Goal: Task Accomplishment & Management: Manage account settings

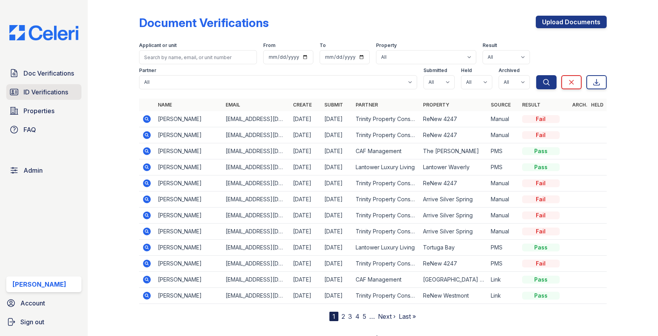
click at [62, 92] on span "ID Verifications" at bounding box center [45, 91] width 45 height 9
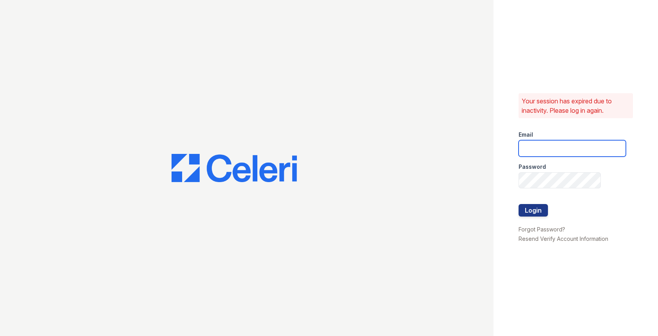
click at [579, 155] on input "email" at bounding box center [571, 148] width 107 height 16
click at [0, 335] on com-1password-button at bounding box center [0, 336] width 0 height 0
type input "[EMAIL_ADDRESS][DOMAIN_NAME]"
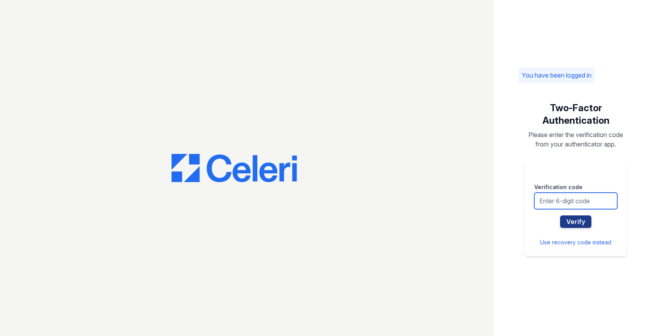
click at [553, 200] on input "text" at bounding box center [575, 201] width 83 height 16
type input "027728"
click at [560, 215] on button "Verify" at bounding box center [575, 221] width 31 height 13
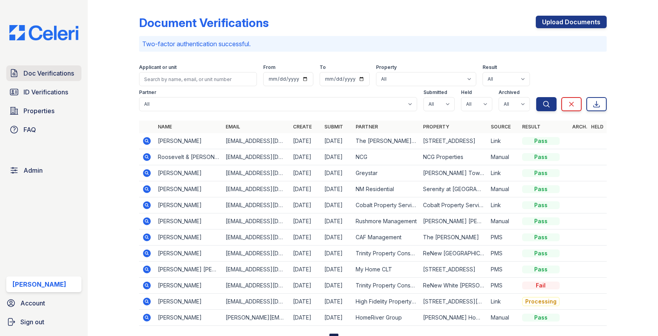
click at [69, 71] on span "Doc Verifications" at bounding box center [48, 73] width 50 height 9
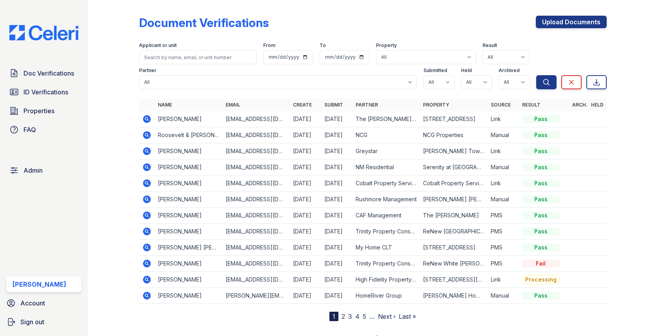
click at [144, 123] on icon at bounding box center [146, 118] width 9 height 9
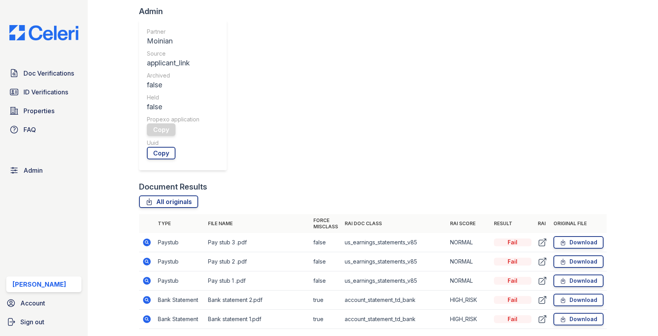
scroll to position [276, 0]
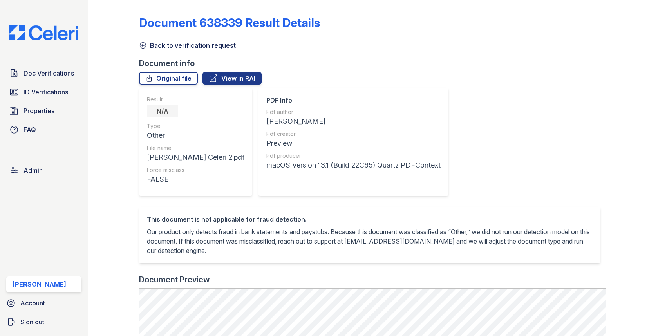
click at [166, 43] on link "Back to verification request" at bounding box center [187, 45] width 97 height 9
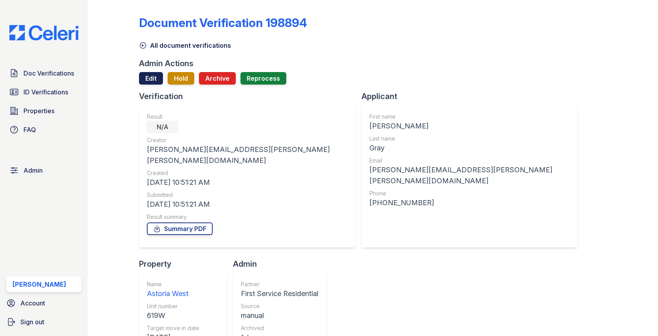
click at [151, 78] on link "Edit" at bounding box center [151, 78] width 24 height 13
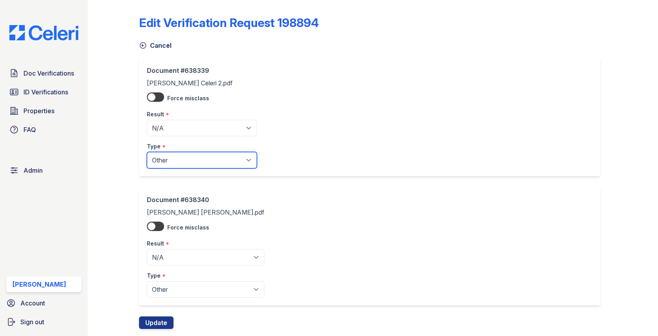
click at [175, 162] on select "Paystub Bank Statement Offer Letter Tax Documents Benefit Award Letter Investme…" at bounding box center [202, 160] width 110 height 16
select select "benefit_award_letter"
click at [177, 294] on select "Paystub Bank Statement Offer Letter Tax Documents Benefit Award Letter Investme…" at bounding box center [205, 289] width 117 height 16
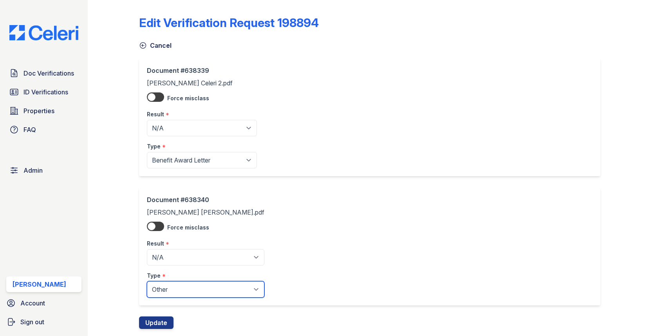
select select "benefit_award_letter"
click at [157, 317] on button "Update" at bounding box center [156, 322] width 34 height 13
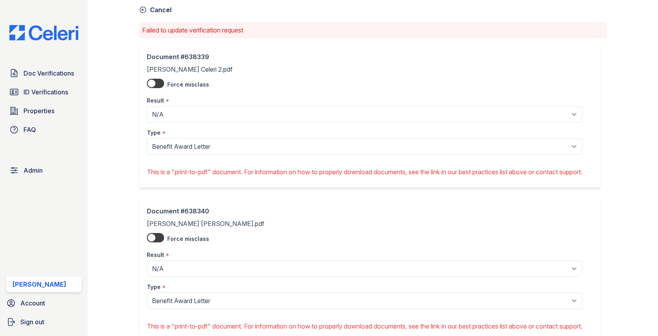
scroll to position [109, 0]
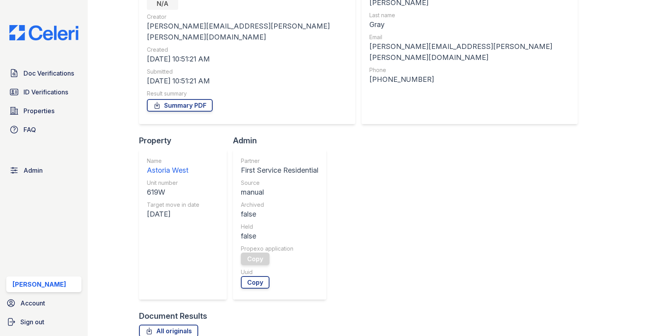
scroll to position [178, 0]
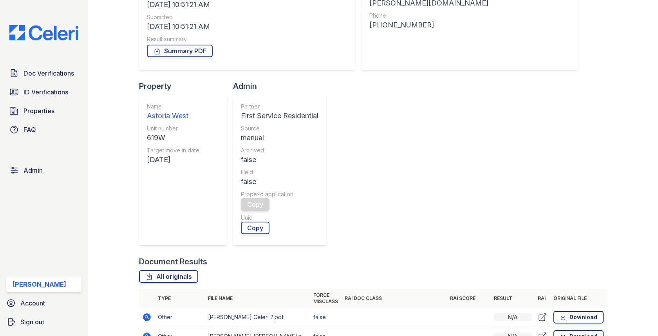
click at [566, 313] on icon at bounding box center [562, 317] width 7 height 8
click at [542, 312] on icon at bounding box center [541, 316] width 9 height 9
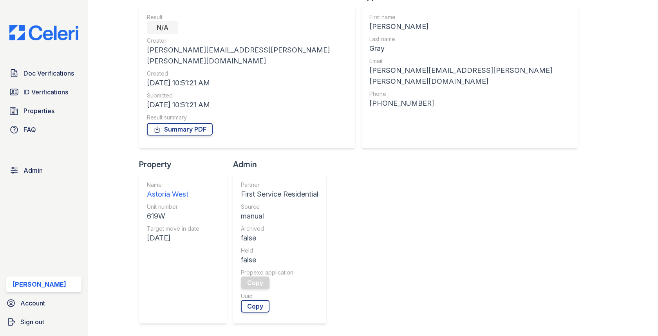
scroll to position [0, 0]
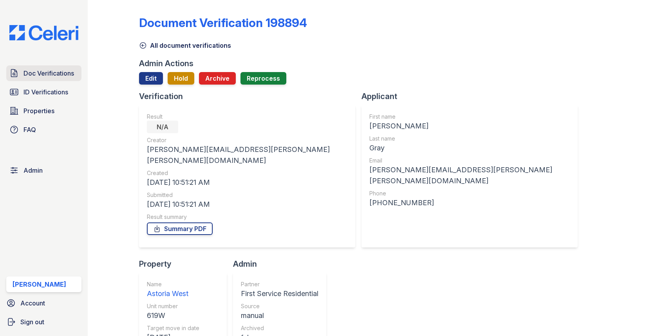
click at [69, 74] on span "Doc Verifications" at bounding box center [48, 73] width 50 height 9
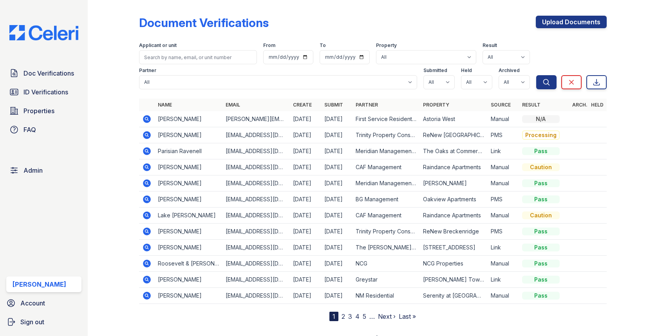
click at [145, 151] on icon at bounding box center [147, 151] width 8 height 8
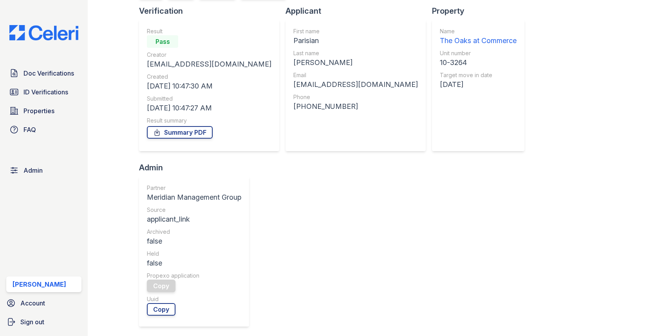
scroll to position [146, 0]
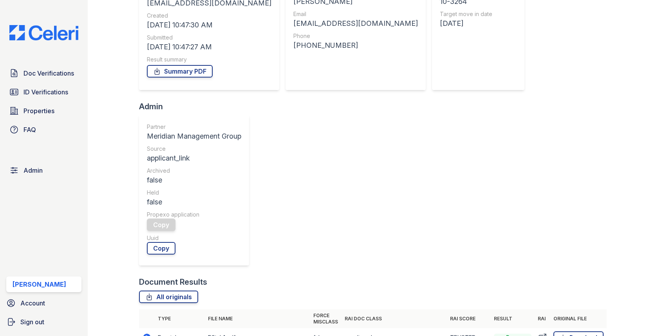
click at [542, 333] on icon at bounding box center [541, 337] width 9 height 9
click at [539, 333] on icon at bounding box center [541, 337] width 9 height 9
click at [38, 75] on span "Doc Verifications" at bounding box center [48, 73] width 50 height 9
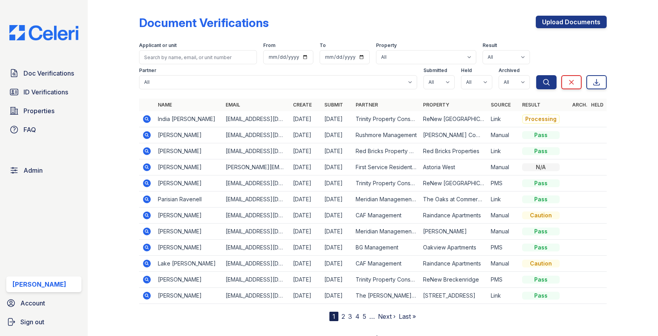
click at [145, 166] on icon at bounding box center [146, 166] width 9 height 9
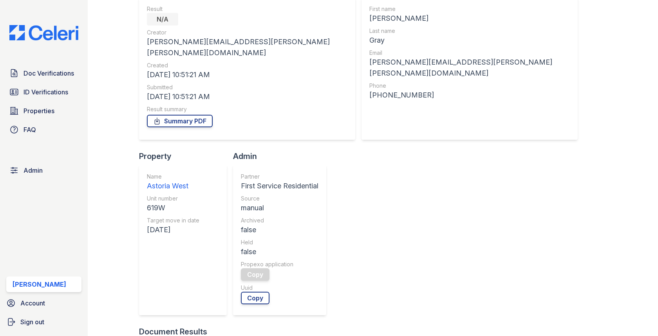
scroll to position [171, 0]
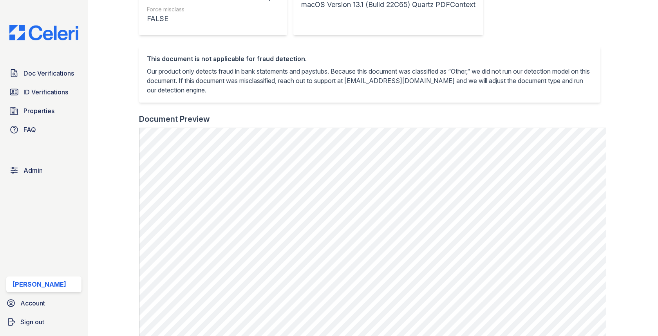
scroll to position [235, 0]
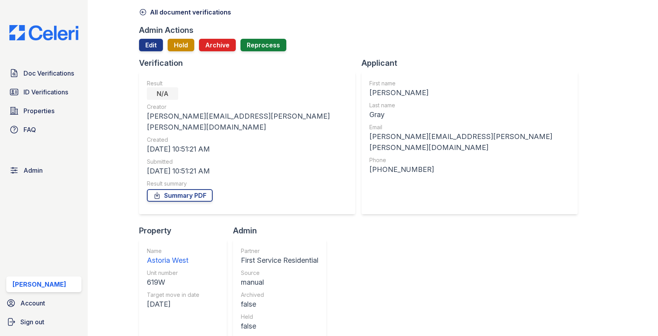
scroll to position [44, 0]
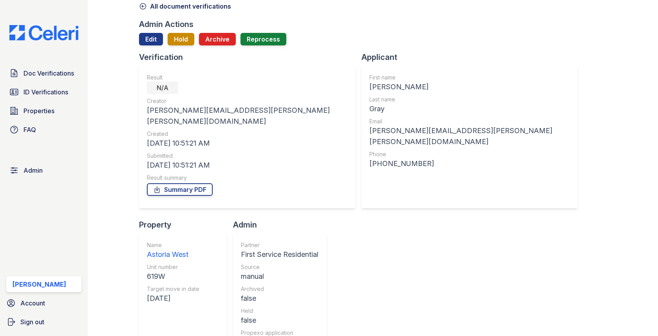
scroll to position [49, 0]
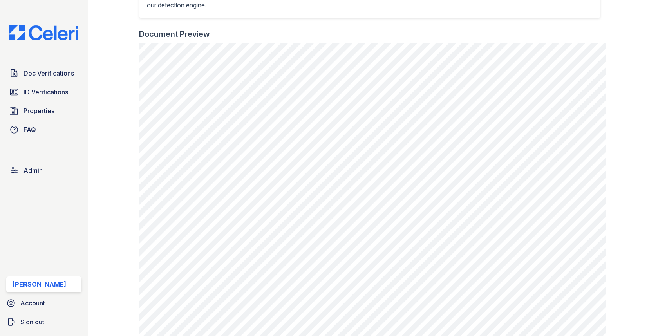
scroll to position [283, 0]
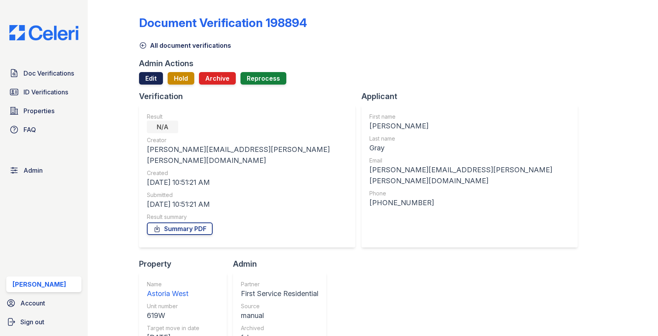
click at [152, 78] on link "Edit" at bounding box center [151, 78] width 24 height 13
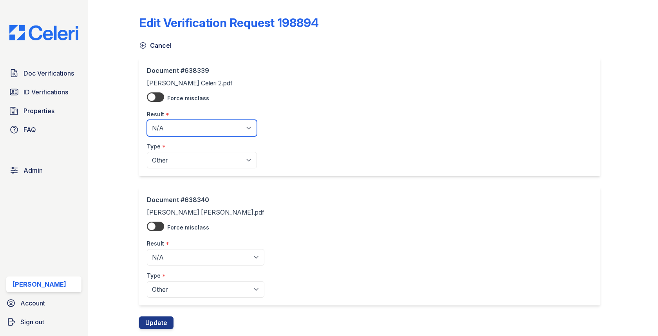
click at [177, 132] on select "Pending Sent Started Processing Pass Fail Caution Error N/A" at bounding box center [202, 128] width 110 height 16
select select "pass"
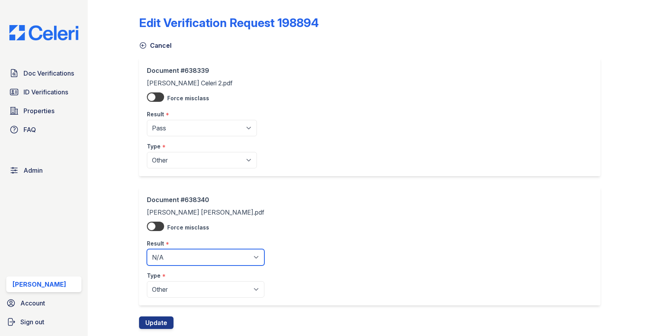
click at [177, 263] on select "Pending Sent Started Processing Pass Fail Caution Error N/A" at bounding box center [205, 257] width 117 height 16
select select "pass"
click at [163, 318] on button "Update" at bounding box center [156, 322] width 34 height 13
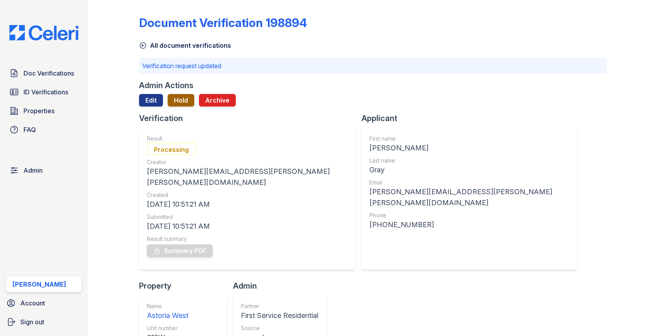
click at [183, 104] on button "Hold" at bounding box center [181, 100] width 27 height 13
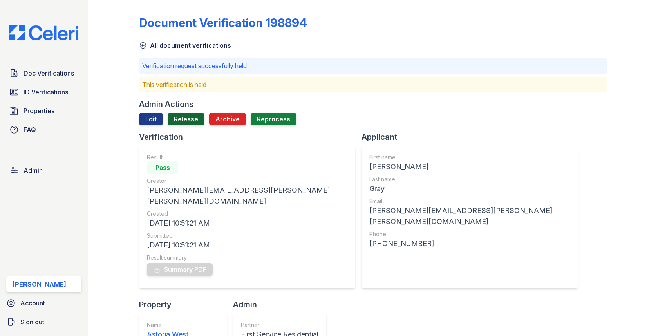
click at [182, 122] on link "Release" at bounding box center [186, 119] width 37 height 13
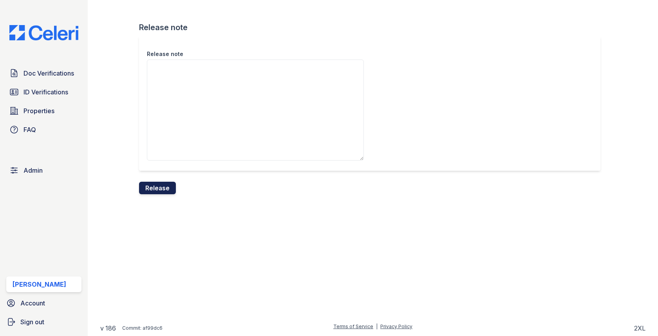
click at [166, 191] on button "Release" at bounding box center [157, 188] width 37 height 13
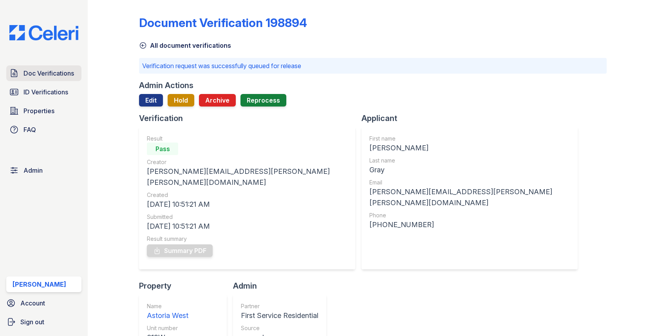
click at [45, 76] on span "Doc Verifications" at bounding box center [48, 73] width 50 height 9
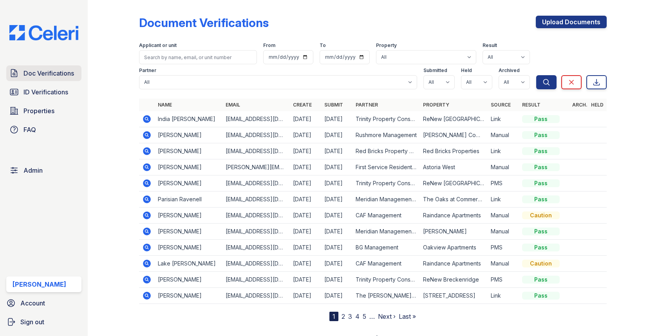
click at [67, 69] on span "Doc Verifications" at bounding box center [48, 73] width 50 height 9
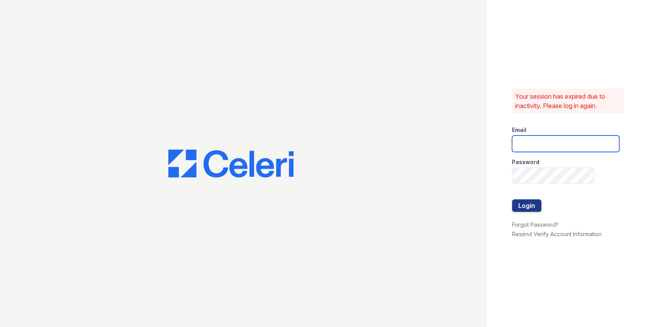
click at [578, 146] on input "email" at bounding box center [565, 143] width 107 height 16
click at [0, 326] on com-1password-button at bounding box center [0, 327] width 0 height 0
type input "[EMAIL_ADDRESS][DOMAIN_NAME]"
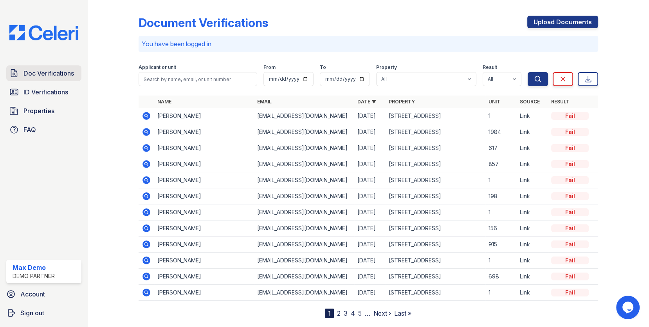
click at [81, 74] on link "Doc Verifications" at bounding box center [43, 73] width 75 height 16
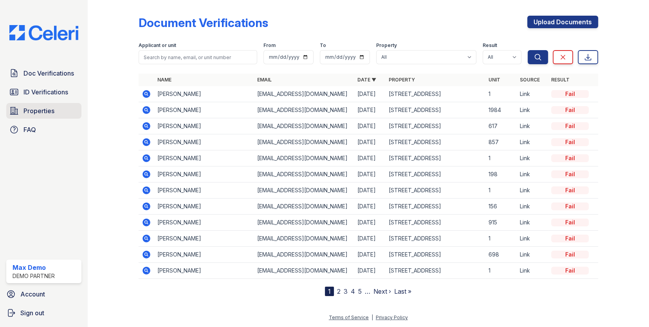
click at [59, 111] on link "Properties" at bounding box center [43, 111] width 75 height 16
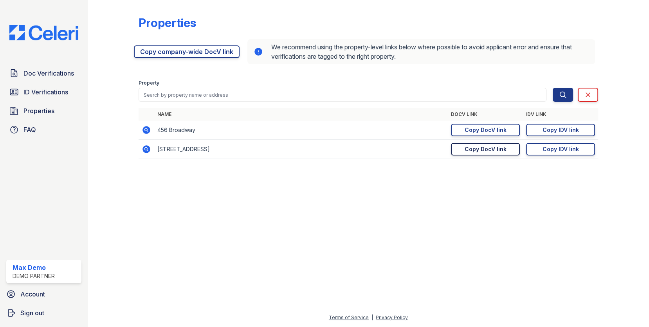
click at [472, 154] on link "Copy DocV link Copy link" at bounding box center [485, 149] width 69 height 13
click at [52, 82] on div "Doc Verifications ID Verifications Properties FAQ" at bounding box center [43, 101] width 81 height 72
click at [53, 76] on span "Doc Verifications" at bounding box center [48, 73] width 50 height 9
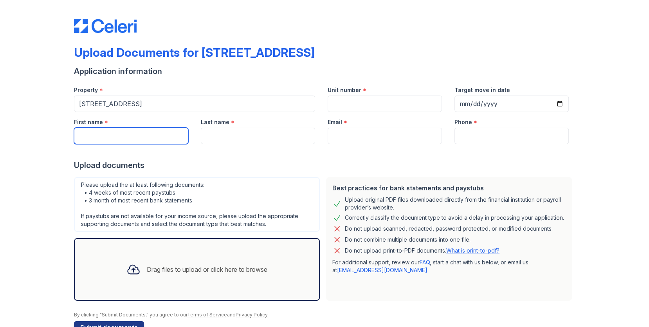
click at [128, 133] on input "First name" at bounding box center [131, 136] width 114 height 16
type input "[PERSON_NAME]"
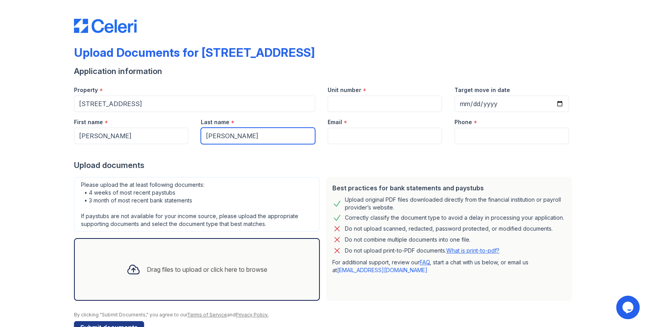
type input "[PERSON_NAME]"
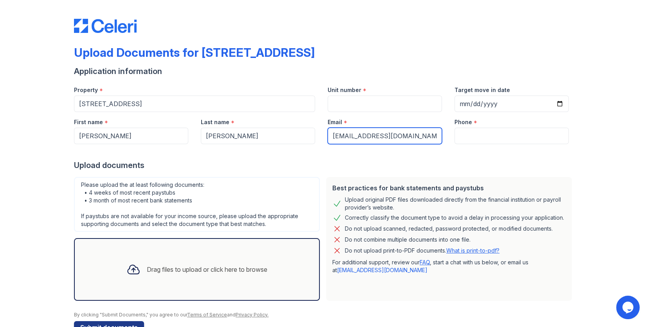
type input "[EMAIL_ADDRESS][DOMAIN_NAME]"
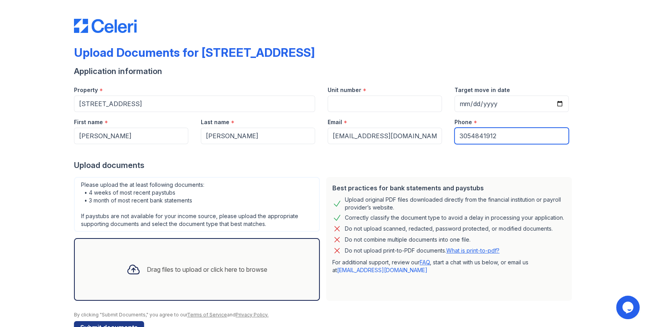
type input "3054841912"
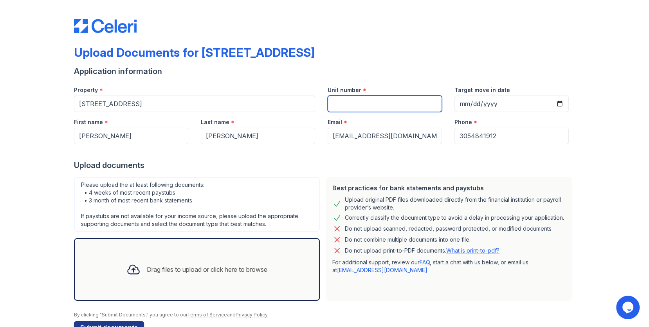
click at [333, 105] on input "Unit number" at bounding box center [385, 104] width 114 height 16
type input "1"
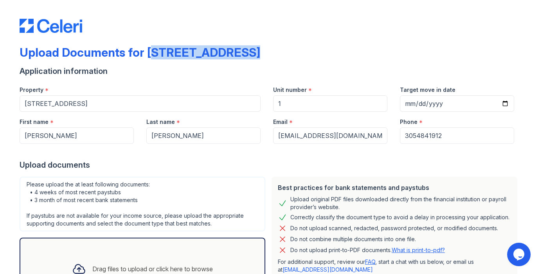
drag, startPoint x: 145, startPoint y: 52, endPoint x: 260, endPoint y: 52, distance: 114.7
click at [257, 52] on div "Upload Documents for 123 Main Street" at bounding box center [270, 55] width 501 height 20
click at [259, 52] on div "Upload Documents for 123 Main Street" at bounding box center [270, 55] width 501 height 20
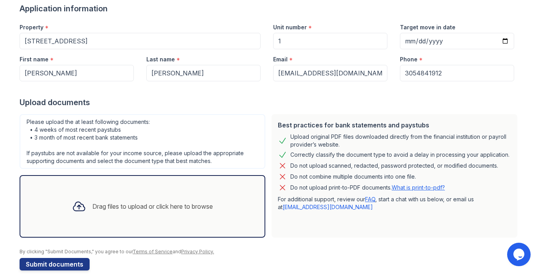
scroll to position [71, 0]
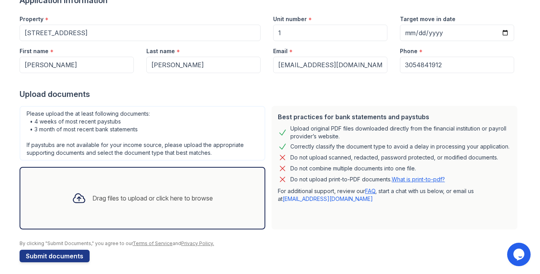
click at [118, 195] on div "Drag files to upload or click here to browse" at bounding box center [152, 198] width 121 height 9
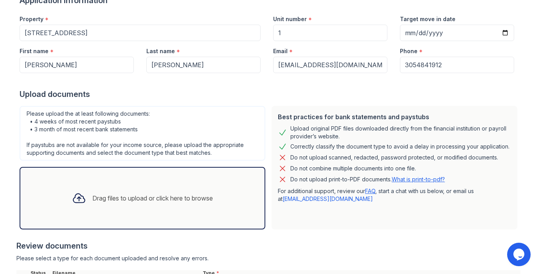
scroll to position [145, 0]
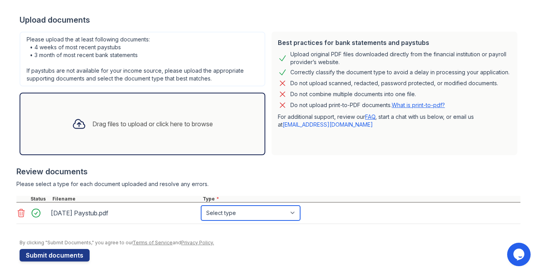
click at [222, 215] on select "Select type Paystub Bank Statement Offer Letter Tax Documents Benefit Award Let…" at bounding box center [250, 213] width 99 height 15
select select "paystub"
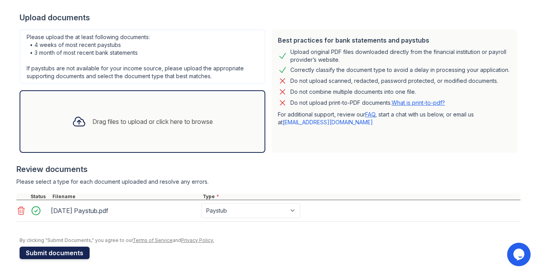
click at [57, 251] on button "Submit documents" at bounding box center [55, 253] width 70 height 13
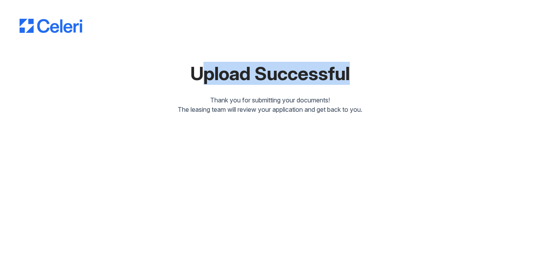
drag, startPoint x: 186, startPoint y: 73, endPoint x: 369, endPoint y: 73, distance: 182.8
click at [367, 73] on div "Upload Successful" at bounding box center [270, 73] width 501 height 19
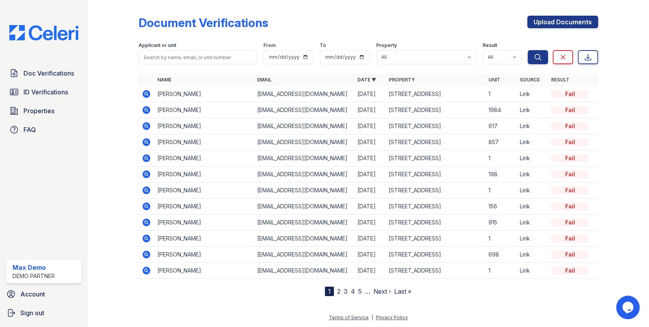
click at [221, 49] on div "Applicant or unit" at bounding box center [198, 46] width 119 height 8
click at [222, 52] on input "search" at bounding box center [198, 57] width 119 height 14
type input "jun"
click at [528, 50] on button "Search" at bounding box center [538, 57] width 20 height 14
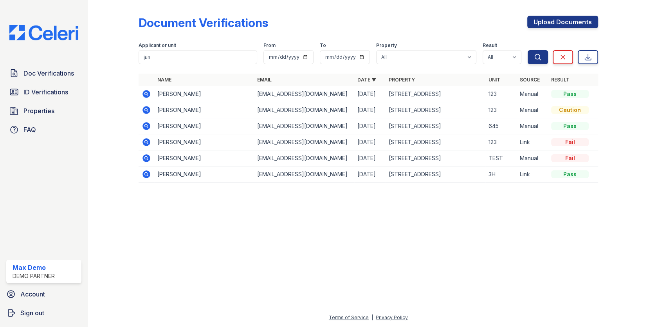
click at [146, 173] on icon at bounding box center [146, 174] width 2 height 2
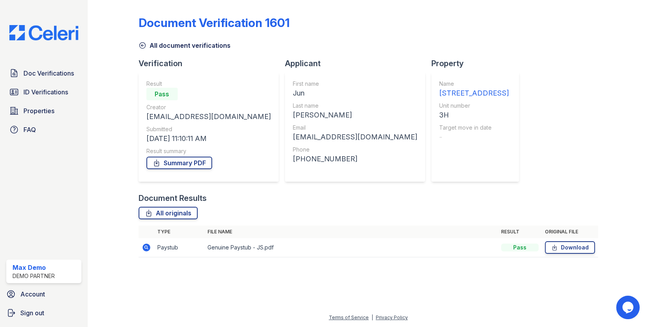
click at [146, 243] on icon at bounding box center [146, 247] width 8 height 8
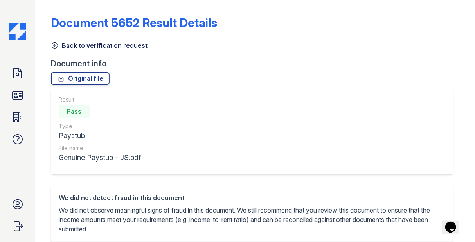
drag, startPoint x: 63, startPoint y: 111, endPoint x: 93, endPoint y: 111, distance: 29.7
click at [93, 111] on div "Pass" at bounding box center [100, 111] width 82 height 16
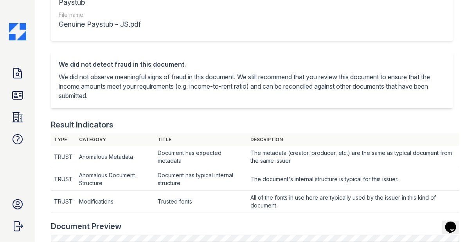
scroll to position [144, 0]
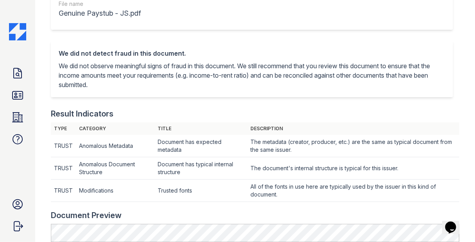
click at [111, 137] on td "Anomalous Metadata" at bounding box center [115, 146] width 79 height 22
drag, startPoint x: 58, startPoint y: 53, endPoint x: 121, endPoint y: 82, distance: 68.8
click at [121, 83] on div "We did not detect fraud in this document. We did not observe meaningful signs o…" at bounding box center [252, 69] width 402 height 56
click at [121, 82] on p "We did not observe meaningful signs of fraud in this document. We still recomme…" at bounding box center [252, 75] width 387 height 28
drag, startPoint x: 54, startPoint y: 48, endPoint x: 117, endPoint y: 85, distance: 73.3
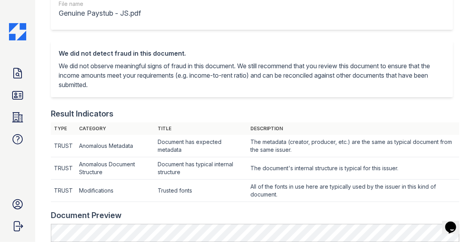
click at [117, 85] on div "We did not detect fraud in this document. We did not observe meaningful signs o…" at bounding box center [252, 69] width 402 height 56
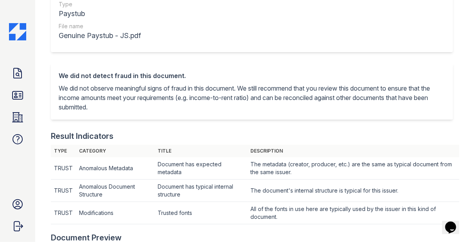
scroll to position [70, 0]
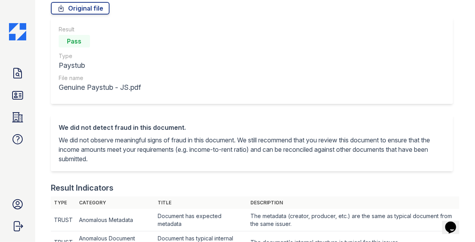
click at [66, 45] on div "Pass" at bounding box center [74, 41] width 31 height 13
drag, startPoint x: 65, startPoint y: 42, endPoint x: 89, endPoint y: 42, distance: 23.5
click at [89, 42] on div "Pass" at bounding box center [74, 41] width 31 height 13
click at [147, 69] on div "Result Pass Type Paystub File name Genuine Paystub - JS.pdf" at bounding box center [252, 61] width 402 height 86
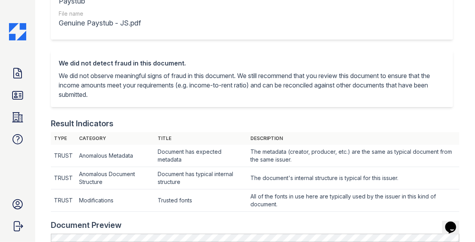
scroll to position [133, 0]
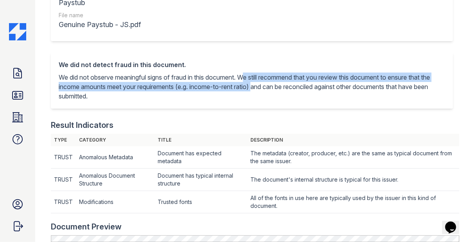
drag, startPoint x: 247, startPoint y: 75, endPoint x: 267, endPoint y: 90, distance: 25.0
click at [267, 90] on p "We did not observe meaningful signs of fraud in this document. We still recomme…" at bounding box center [252, 86] width 387 height 28
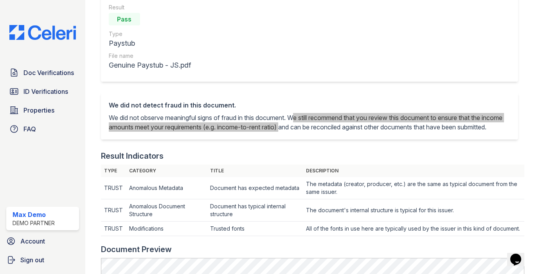
scroll to position [0, 0]
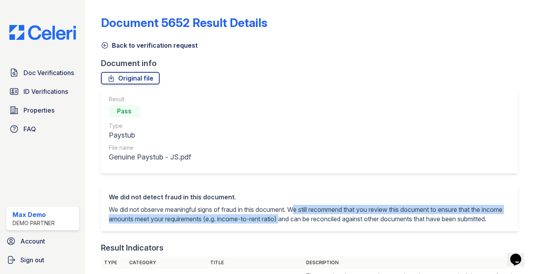
click at [126, 46] on link "Back to verification request" at bounding box center [149, 45] width 97 height 9
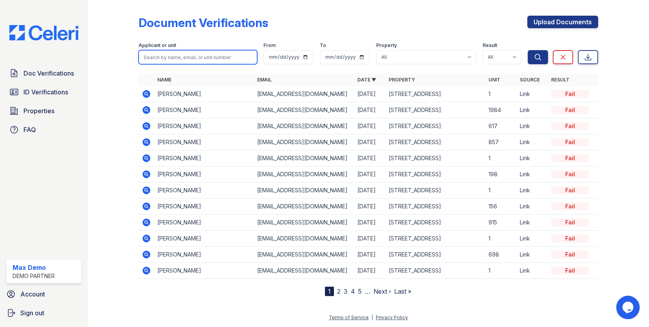
click at [252, 52] on input "search" at bounding box center [198, 57] width 119 height 14
type input "[PERSON_NAME]"
click at [528, 50] on button "Search" at bounding box center [538, 57] width 20 height 14
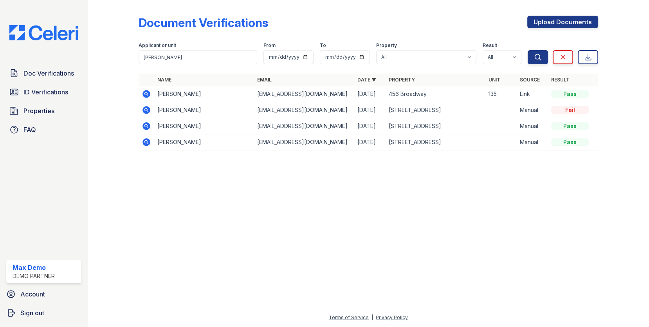
click at [146, 127] on icon at bounding box center [146, 126] width 8 height 8
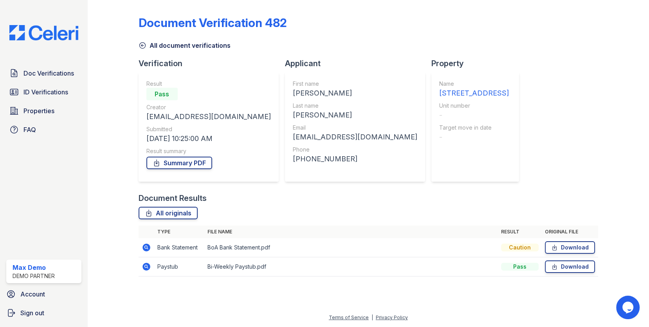
click at [148, 247] on icon at bounding box center [146, 247] width 8 height 8
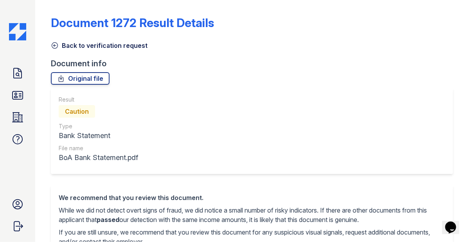
drag, startPoint x: 63, startPoint y: 111, endPoint x: 116, endPoint y: 111, distance: 52.8
click at [116, 111] on div "Caution" at bounding box center [98, 111] width 79 height 16
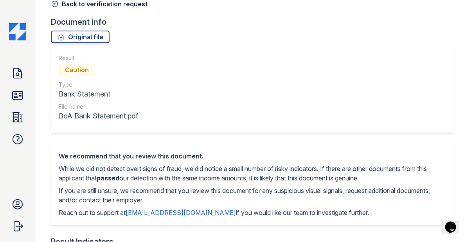
scroll to position [86, 0]
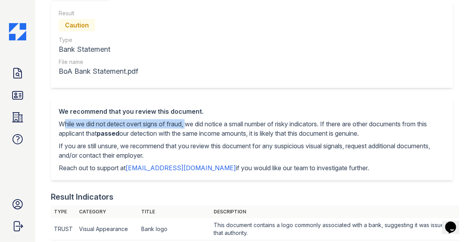
drag, startPoint x: 58, startPoint y: 123, endPoint x: 188, endPoint y: 124, distance: 130.0
click at [188, 124] on div "We recommend that you review this document. While we did not detect overt signs…" at bounding box center [252, 139] width 402 height 81
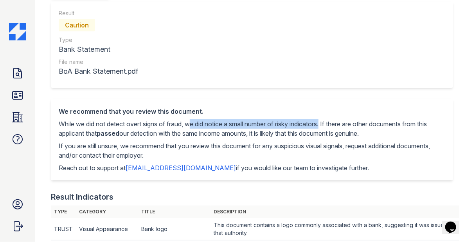
drag, startPoint x: 190, startPoint y: 124, endPoint x: 330, endPoint y: 125, distance: 140.1
click at [330, 125] on p "While we did not detect overt signs of fraud, we did notice a small number of r…" at bounding box center [252, 128] width 387 height 19
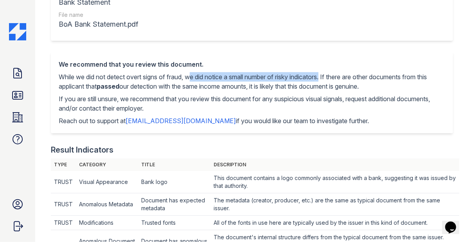
scroll to position [180, 0]
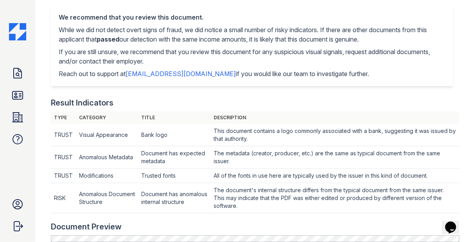
click at [60, 195] on td "RISK" at bounding box center [63, 198] width 25 height 30
drag, startPoint x: 333, startPoint y: 28, endPoint x: 387, endPoint y: 36, distance: 55.1
click at [387, 36] on p "While we did not detect overt signs of fraud, we did notice a small number of r…" at bounding box center [252, 34] width 387 height 19
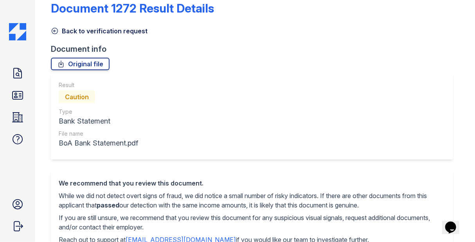
scroll to position [0, 0]
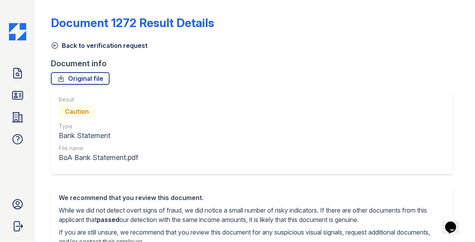
click at [87, 45] on link "Back to verification request" at bounding box center [99, 45] width 97 height 9
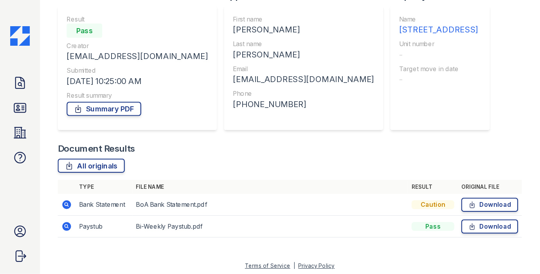
scroll to position [69, 0]
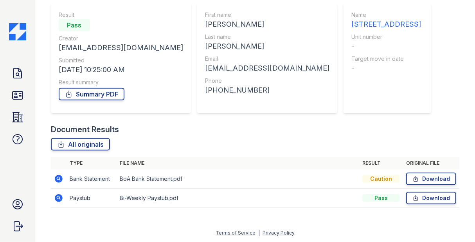
click at [94, 183] on td "Bank Statement" at bounding box center [92, 178] width 50 height 19
click at [381, 179] on div "Caution" at bounding box center [381, 179] width 38 height 8
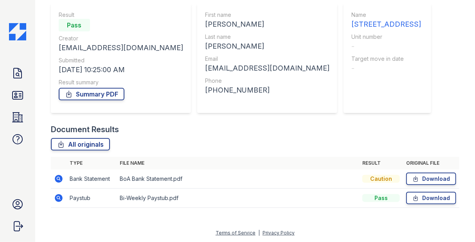
click at [89, 199] on td "Paystub" at bounding box center [92, 197] width 50 height 19
click at [84, 199] on td "Paystub" at bounding box center [92, 197] width 50 height 19
click at [367, 196] on div "Pass" at bounding box center [381, 198] width 38 height 8
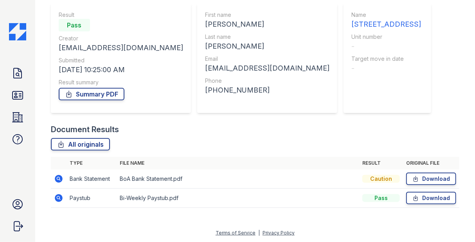
click at [463, 216] on main "Document Verification 482 All document verifications Verification Result Pass C…" at bounding box center [255, 121] width 440 height 242
drag, startPoint x: 373, startPoint y: 176, endPoint x: 392, endPoint y: 176, distance: 18.8
click at [392, 176] on div "Caution" at bounding box center [381, 179] width 38 height 8
drag, startPoint x: 370, startPoint y: 176, endPoint x: 397, endPoint y: 176, distance: 27.4
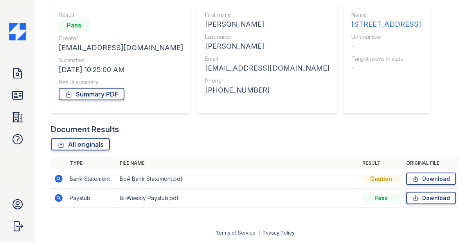
click at [398, 176] on div "Caution" at bounding box center [381, 179] width 38 height 8
click at [397, 176] on div "Caution" at bounding box center [381, 179] width 38 height 8
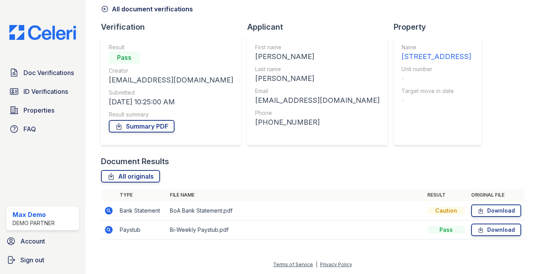
scroll to position [36, 0]
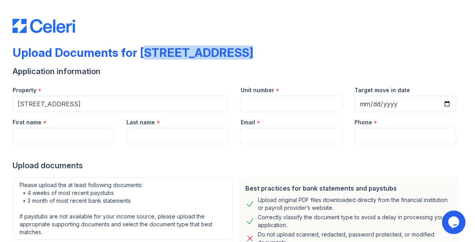
drag, startPoint x: 136, startPoint y: 53, endPoint x: 242, endPoint y: 50, distance: 106.1
click at [242, 50] on div "Upload Documents for [STREET_ADDRESS]" at bounding box center [238, 55] width 450 height 20
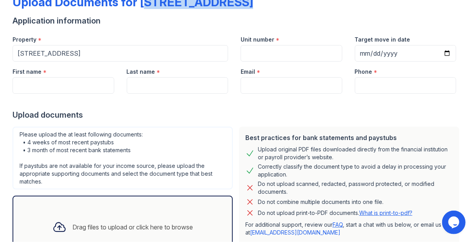
scroll to position [70, 0]
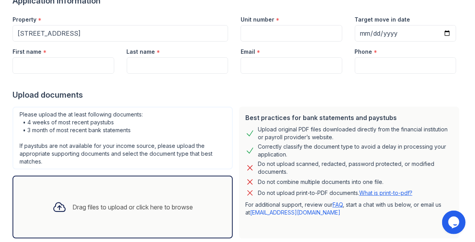
drag, startPoint x: 334, startPoint y: 135, endPoint x: 242, endPoint y: 117, distance: 93.8
click at [242, 117] on div "Best practices for bank statements and paystubs Upload original PDF files downl…" at bounding box center [349, 172] width 220 height 132
click at [306, 168] on div "Do not upload scanned, redacted, password protected, or modified documents." at bounding box center [355, 168] width 195 height 16
click at [306, 164] on div "Do not upload scanned, redacted, password protected, or modified documents." at bounding box center [355, 168] width 195 height 16
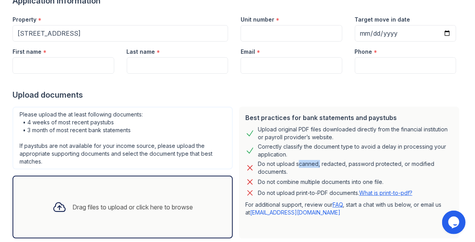
click at [306, 164] on div "Do not upload scanned, redacted, password protected, or modified documents." at bounding box center [355, 168] width 195 height 16
click at [163, 202] on div "Drag files to upload or click here to browse" at bounding box center [133, 206] width 121 height 9
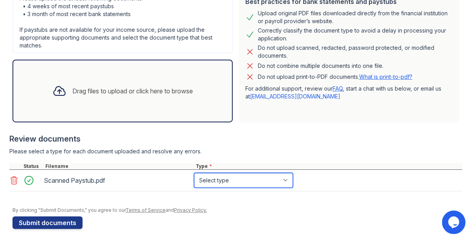
click at [217, 182] on select "Select type Paystub Bank Statement Offer Letter Tax Documents Benefit Award Let…" at bounding box center [243, 180] width 99 height 15
select select "paystub"
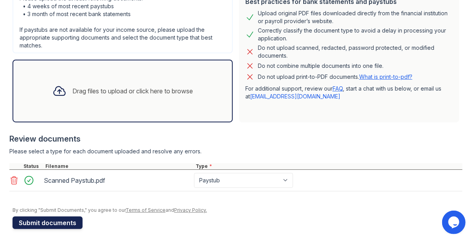
click at [54, 221] on button "Submit documents" at bounding box center [48, 222] width 70 height 13
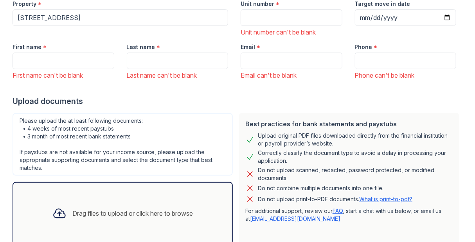
scroll to position [243, 0]
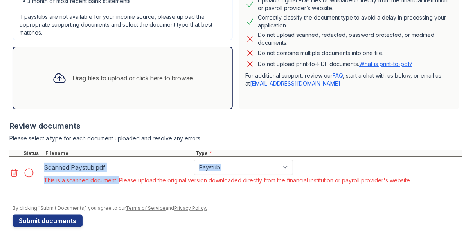
drag, startPoint x: 118, startPoint y: 177, endPoint x: 40, endPoint y: 178, distance: 77.5
click at [40, 178] on div "Scanned Paystub.pdf Paystub Bank Statement Offer Letter Tax Documents Benefit A…" at bounding box center [211, 173] width 404 height 26
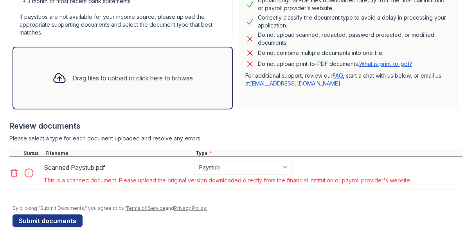
click at [45, 178] on div "This is a scanned document. Please upload the original version downloaded direc…" at bounding box center [228, 180] width 368 height 8
drag, startPoint x: 119, startPoint y: 179, endPoint x: 432, endPoint y: 180, distance: 312.4
click at [432, 180] on div "Scanned Paystub.pdf Paystub Bank Statement Offer Letter Tax Documents Benefit A…" at bounding box center [235, 173] width 453 height 32
click at [348, 134] on div "Please select a type for each document uploaded and resolve any errors." at bounding box center [235, 138] width 453 height 8
drag, startPoint x: 315, startPoint y: 85, endPoint x: 243, endPoint y: 84, distance: 72.0
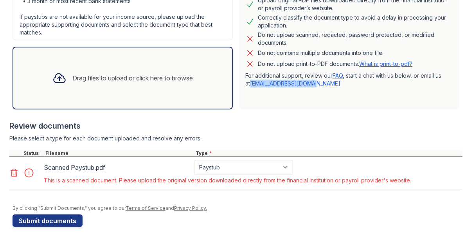
click at [243, 84] on div "Best practices for bank statements and paystubs Upload original PDF files downl…" at bounding box center [349, 44] width 220 height 132
click at [262, 95] on div "Best practices for bank statements and paystubs Upload original PDF files downl…" at bounding box center [349, 44] width 220 height 132
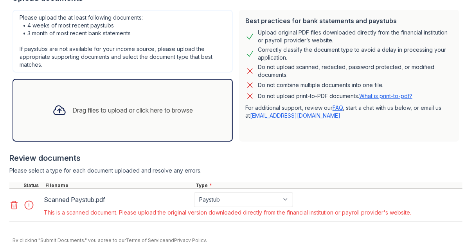
scroll to position [212, 0]
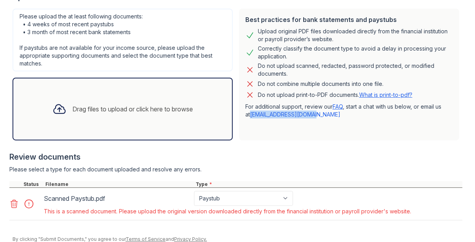
drag, startPoint x: 310, startPoint y: 115, endPoint x: 244, endPoint y: 115, distance: 66.5
click at [244, 115] on div "Best practices for bank statements and paystubs Upload original PDF files downl…" at bounding box center [349, 75] width 220 height 132
click at [302, 78] on div "Best practices for bank statements and paystubs Upload original PDF files downl…" at bounding box center [349, 75] width 220 height 132
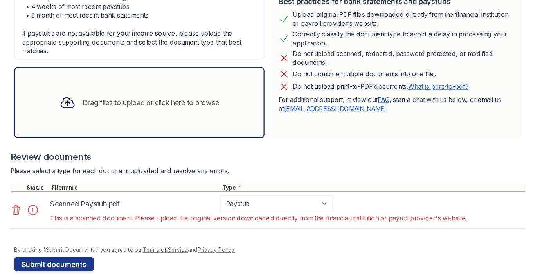
scroll to position [231, 0]
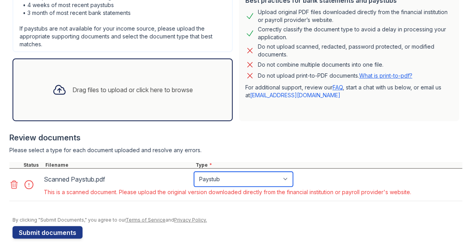
click at [247, 177] on select "Paystub Bank Statement Offer Letter Tax Documents Benefit Award Letter Investme…" at bounding box center [243, 178] width 99 height 15
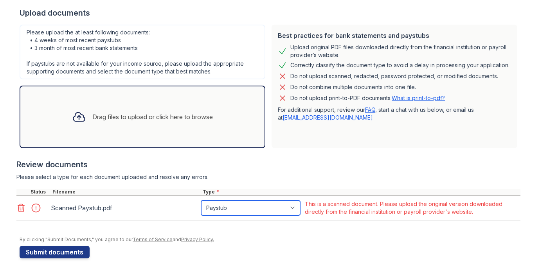
scroll to position [196, 0]
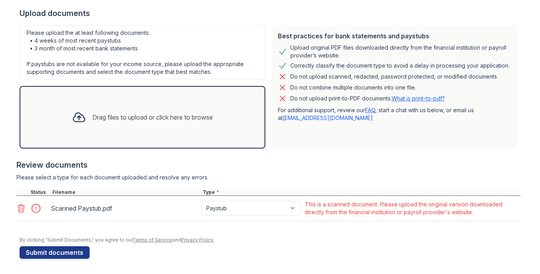
click at [291, 158] on div at bounding box center [268, 156] width 504 height 8
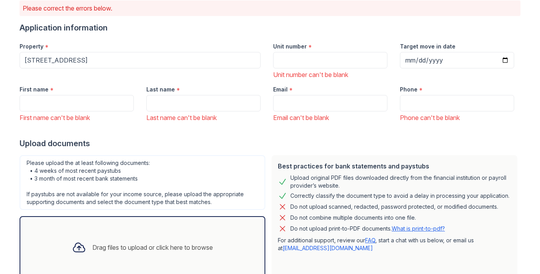
scroll to position [72, 0]
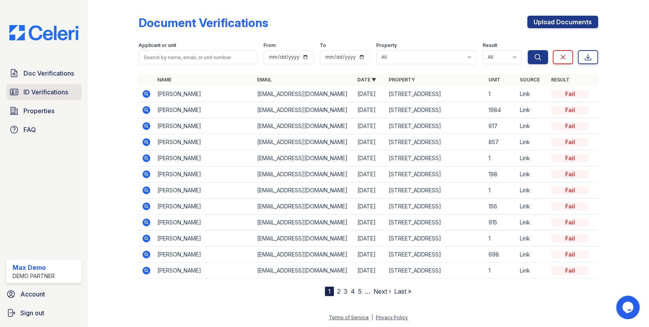
click at [53, 91] on span "ID Verifications" at bounding box center [45, 91] width 45 height 9
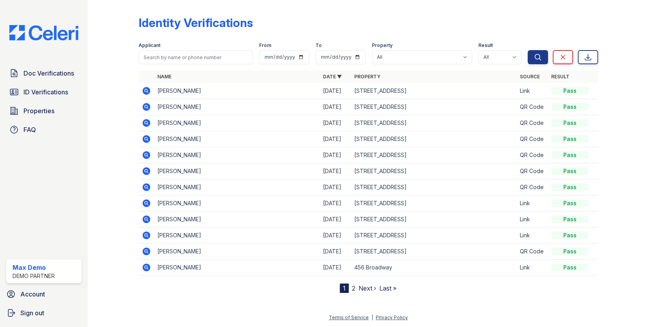
click at [143, 247] on icon at bounding box center [146, 251] width 9 height 9
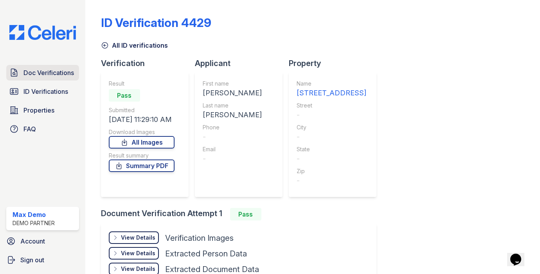
click at [59, 73] on span "Doc Verifications" at bounding box center [48, 72] width 50 height 9
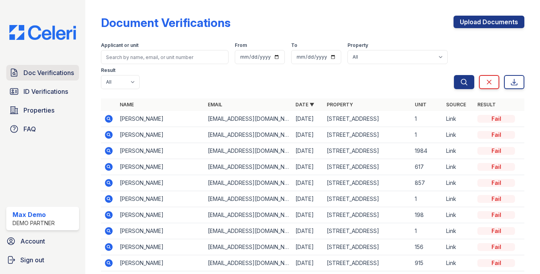
click at [44, 72] on span "Doc Verifications" at bounding box center [48, 72] width 50 height 9
click at [487, 20] on link "Upload Documents" at bounding box center [489, 22] width 71 height 13
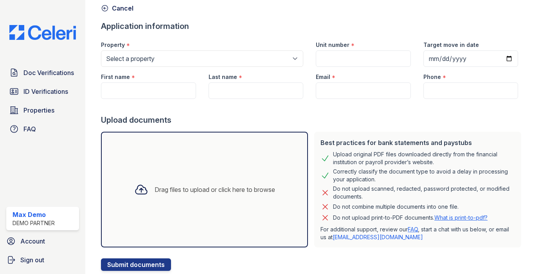
scroll to position [60, 0]
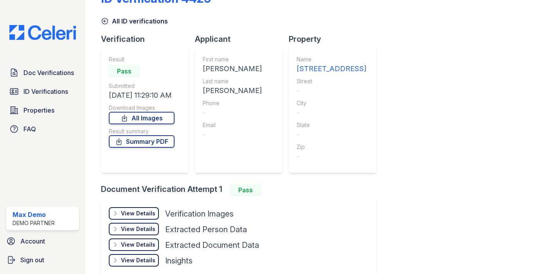
scroll to position [65, 0]
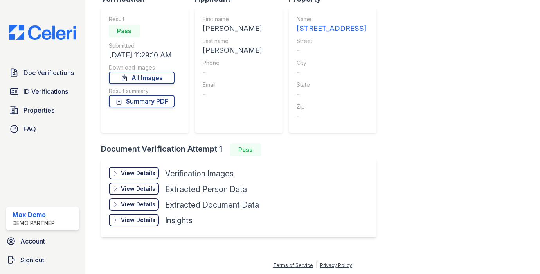
click at [133, 171] on div "View Details" at bounding box center [138, 173] width 34 height 8
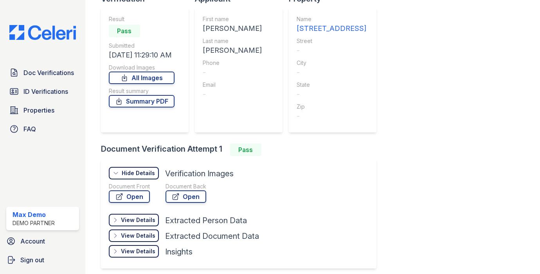
click at [137, 222] on div "View Details" at bounding box center [138, 220] width 34 height 8
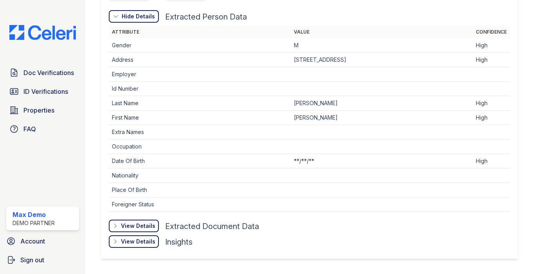
scroll to position [290, 0]
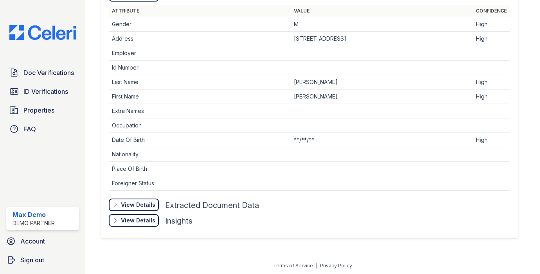
click at [152, 201] on div "View Details" at bounding box center [138, 205] width 34 height 8
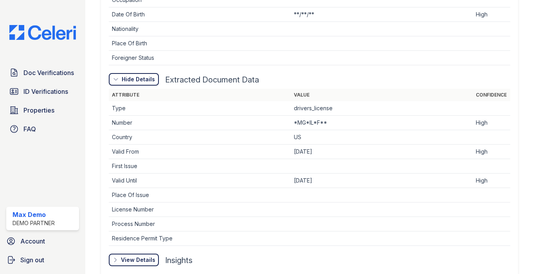
scroll to position [454, 0]
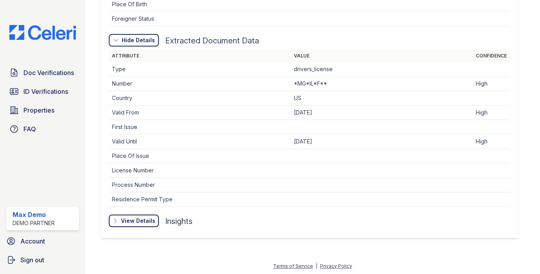
click at [149, 219] on div "View Details" at bounding box center [138, 221] width 34 height 8
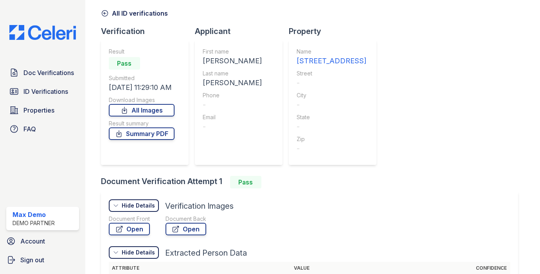
scroll to position [0, 0]
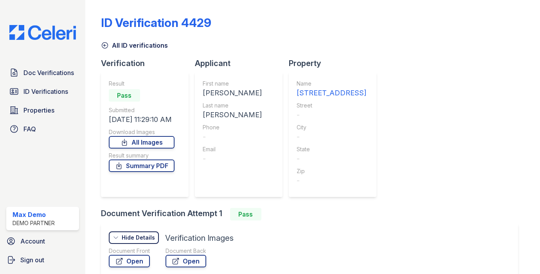
drag, startPoint x: 113, startPoint y: 94, endPoint x: 134, endPoint y: 94, distance: 21.1
click at [134, 94] on div "Pass" at bounding box center [124, 95] width 31 height 13
click at [159, 90] on div "Pass" at bounding box center [142, 96] width 66 height 16
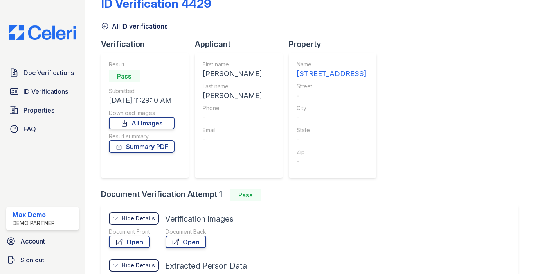
scroll to position [17, 0]
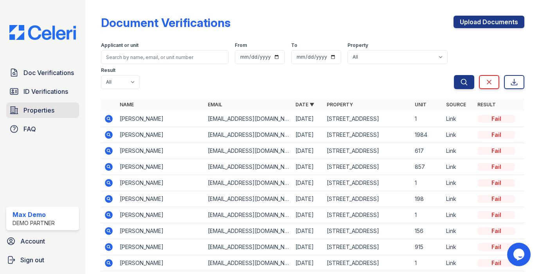
click at [36, 109] on span "Properties" at bounding box center [38, 110] width 31 height 9
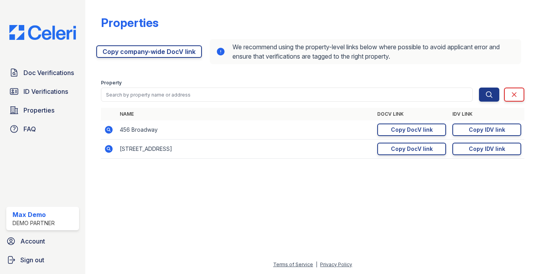
drag, startPoint x: 377, startPoint y: 112, endPoint x: 407, endPoint y: 112, distance: 29.8
click at [407, 112] on th "DocV Link" at bounding box center [411, 114] width 75 height 13
click at [402, 146] on div "Copy DocV link" at bounding box center [412, 149] width 42 height 8
drag, startPoint x: 450, startPoint y: 113, endPoint x: 481, endPoint y: 113, distance: 30.9
click at [481, 113] on th "IDV Link" at bounding box center [486, 114] width 75 height 13
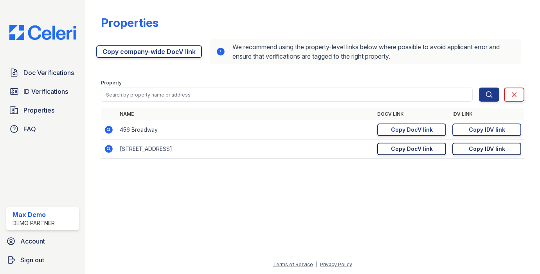
click at [476, 149] on div "Copy IDV link" at bounding box center [487, 149] width 36 height 8
click at [443, 164] on div "Name DocV Link IDV Link 456 Broadway https://app.getceleri.com/6e0733b2-6d5f-47…" at bounding box center [313, 137] width 424 height 59
click at [416, 148] on div "Copy DocV link" at bounding box center [412, 149] width 42 height 8
click at [62, 72] on span "Doc Verifications" at bounding box center [48, 72] width 50 height 9
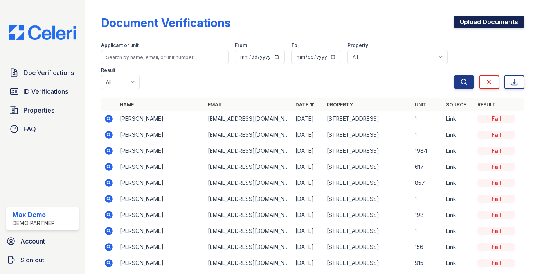
click at [500, 24] on link "Upload Documents" at bounding box center [489, 22] width 71 height 13
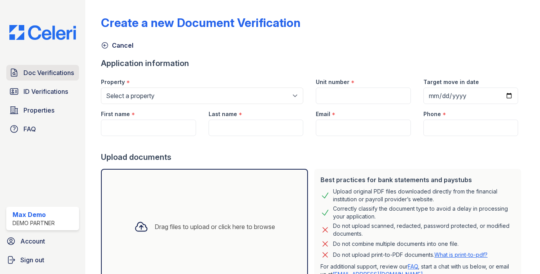
click at [43, 69] on span "Doc Verifications" at bounding box center [48, 72] width 50 height 9
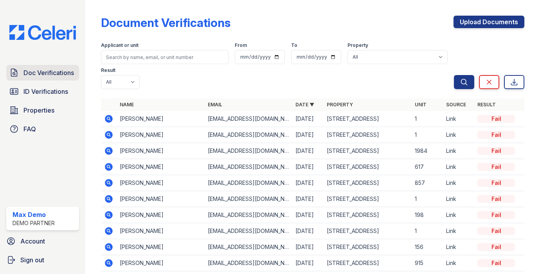
click at [58, 77] on span "Doc Verifications" at bounding box center [48, 72] width 50 height 9
click at [478, 21] on link "Upload Documents" at bounding box center [489, 22] width 71 height 13
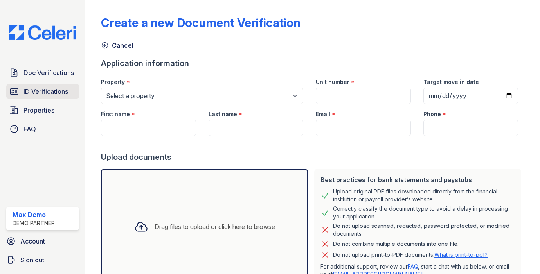
click at [50, 94] on span "ID Verifications" at bounding box center [45, 91] width 45 height 9
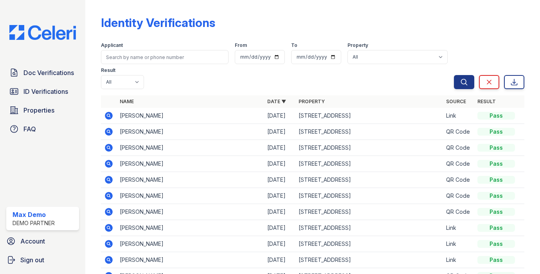
drag, startPoint x: 485, startPoint y: 14, endPoint x: 446, endPoint y: 19, distance: 38.6
click at [448, 18] on div "Identity Verifications Filter Applicant From To Property All 123 Main Street 45…" at bounding box center [313, 160] width 424 height 315
click at [42, 115] on link "Properties" at bounding box center [42, 111] width 73 height 16
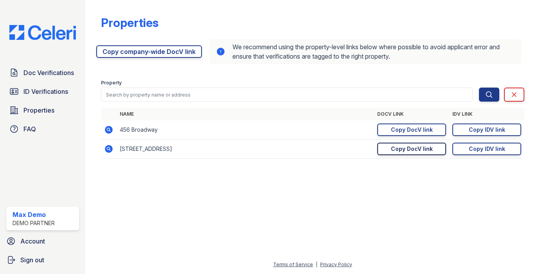
click at [418, 146] on div "Copy DocV link" at bounding box center [412, 149] width 42 height 8
click at [40, 130] on link "FAQ" at bounding box center [42, 129] width 73 height 16
click at [39, 68] on link "Doc Verifications" at bounding box center [42, 73] width 73 height 16
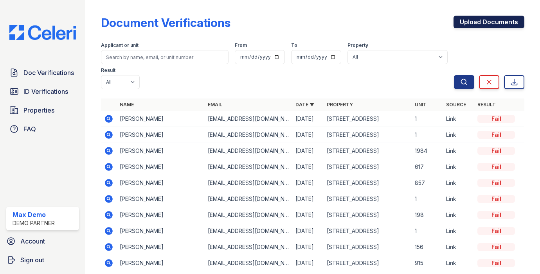
click at [481, 21] on link "Upload Documents" at bounding box center [489, 22] width 71 height 13
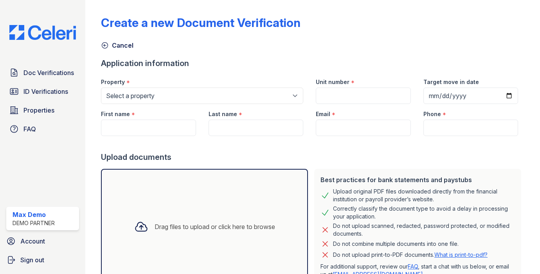
scroll to position [60, 0]
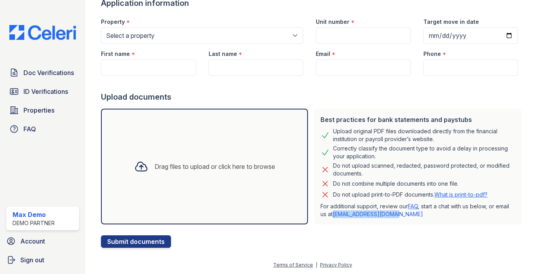
drag, startPoint x: 403, startPoint y: 213, endPoint x: 335, endPoint y: 214, distance: 68.5
click at [335, 214] on p "For additional support, review our FAQ , start a chat with us below, or email u…" at bounding box center [418, 211] width 195 height 16
click at [68, 74] on span "Doc Verifications" at bounding box center [48, 72] width 50 height 9
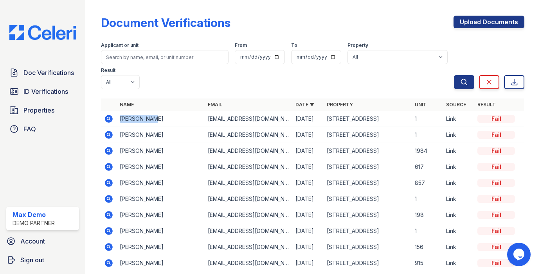
drag, startPoint x: 119, startPoint y: 94, endPoint x: 177, endPoint y: 94, distance: 58.3
click at [177, 111] on td "[PERSON_NAME]" at bounding box center [161, 119] width 88 height 16
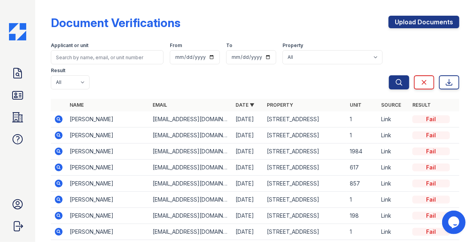
click at [425, 115] on div "Fail" at bounding box center [432, 119] width 38 height 8
click at [58, 117] on icon at bounding box center [58, 118] width 2 height 2
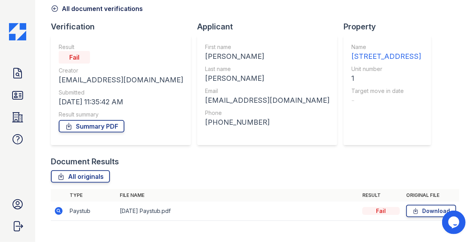
scroll to position [38, 0]
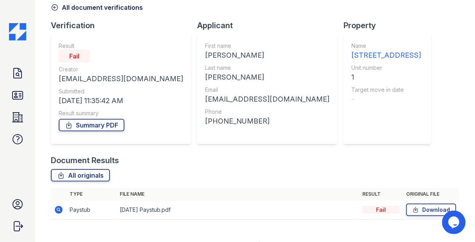
click at [58, 208] on icon at bounding box center [58, 209] width 2 height 2
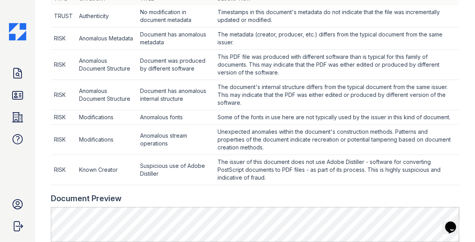
scroll to position [269, 0]
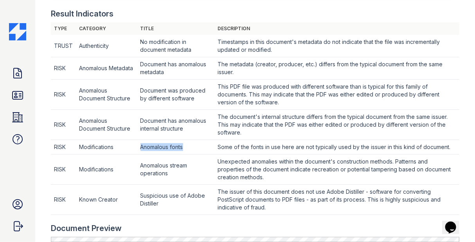
drag, startPoint x: 140, startPoint y: 147, endPoint x: 202, endPoint y: 147, distance: 62.6
click at [202, 147] on td "Anomalous fonts" at bounding box center [176, 147] width 78 height 14
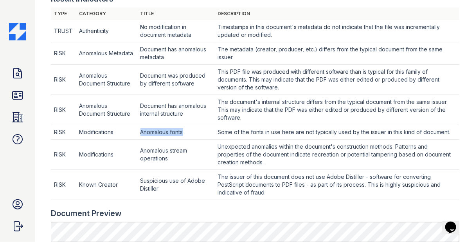
scroll to position [267, 0]
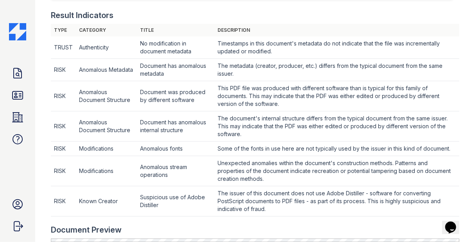
click at [164, 92] on td "Document was produced by different software" at bounding box center [176, 96] width 78 height 30
click at [193, 200] on td "Suspicious use of Adobe Distiller" at bounding box center [176, 201] width 78 height 30
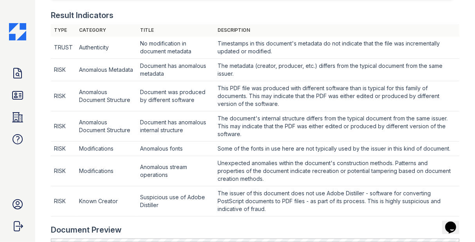
click at [193, 198] on td "Suspicious use of Adobe Distiller" at bounding box center [176, 201] width 78 height 30
click at [197, 207] on td "Suspicious use of Adobe Distiller" at bounding box center [176, 201] width 78 height 30
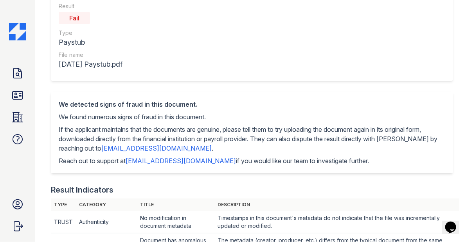
scroll to position [0, 0]
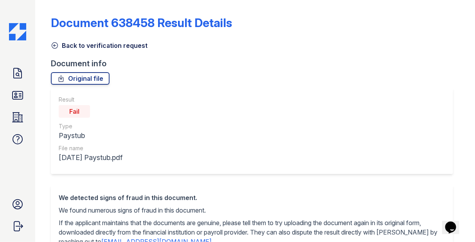
drag, startPoint x: 69, startPoint y: 112, endPoint x: 104, endPoint y: 112, distance: 34.8
click at [101, 112] on div "Fail" at bounding box center [91, 111] width 64 height 16
click at [155, 133] on div "Result Fail Type Paystub File name August 2023 Paystub.pdf" at bounding box center [252, 131] width 402 height 86
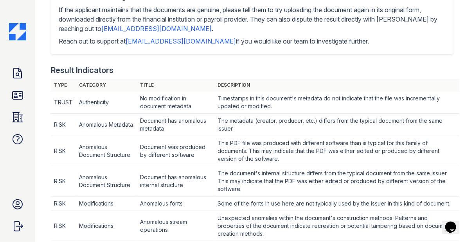
scroll to position [239, 0]
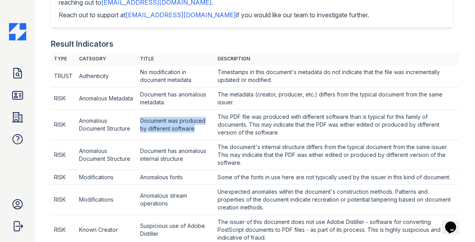
drag, startPoint x: 141, startPoint y: 119, endPoint x: 193, endPoint y: 132, distance: 53.4
click at [193, 132] on td "Document was produced by different software" at bounding box center [176, 125] width 78 height 30
click at [192, 132] on td "Document was produced by different software" at bounding box center [176, 125] width 78 height 30
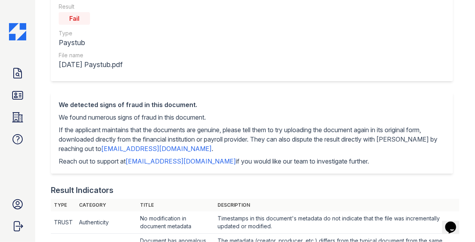
scroll to position [78, 0]
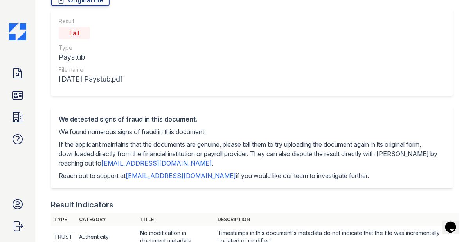
click at [67, 32] on div "Fail" at bounding box center [74, 33] width 31 height 13
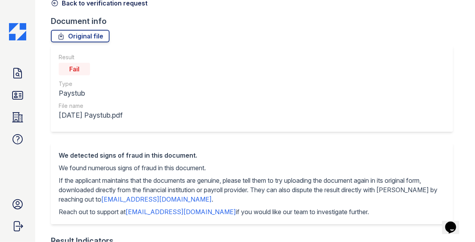
scroll to position [41, 0]
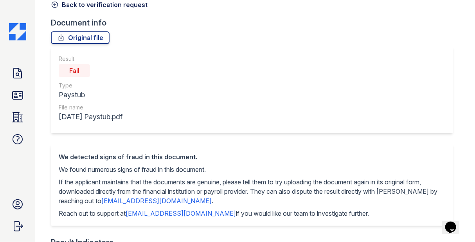
click at [72, 72] on div "Fail" at bounding box center [74, 70] width 31 height 13
click at [74, 72] on div "Fail" at bounding box center [74, 70] width 31 height 13
click at [93, 86] on div "Type" at bounding box center [91, 85] width 64 height 8
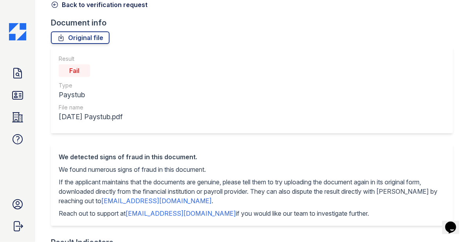
drag, startPoint x: 67, startPoint y: 73, endPoint x: 97, endPoint y: 73, distance: 29.7
click at [97, 73] on div "Fail" at bounding box center [91, 71] width 64 height 16
click at [92, 88] on div "Type" at bounding box center [91, 85] width 64 height 8
drag, startPoint x: 59, startPoint y: 168, endPoint x: 238, endPoint y: 168, distance: 178.9
click at [238, 168] on p "We found numerous signs of fraud in this document." at bounding box center [252, 168] width 387 height 9
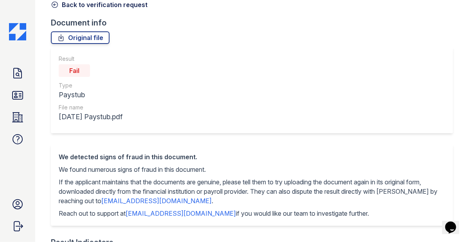
drag, startPoint x: 68, startPoint y: 71, endPoint x: 103, endPoint y: 71, distance: 34.8
click at [103, 71] on div "Fail" at bounding box center [91, 71] width 64 height 16
drag, startPoint x: 65, startPoint y: 69, endPoint x: 103, endPoint y: 69, distance: 38.4
click at [103, 69] on div "Fail" at bounding box center [91, 71] width 64 height 16
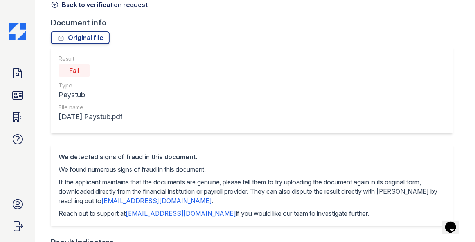
click at [123, 88] on div "Type" at bounding box center [91, 85] width 64 height 8
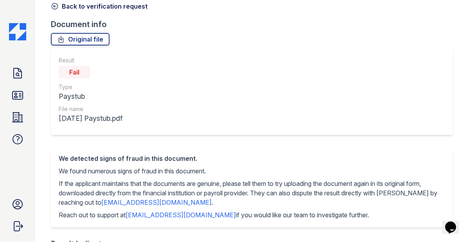
scroll to position [0, 0]
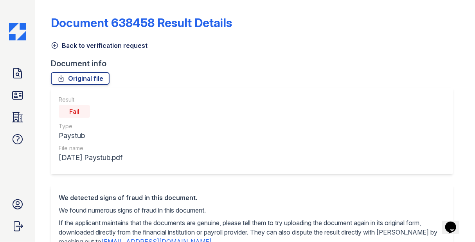
click at [80, 46] on link "Back to verification request" at bounding box center [99, 45] width 97 height 9
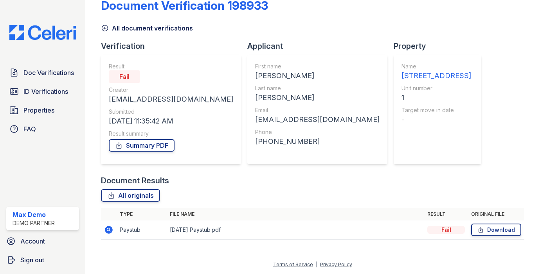
scroll to position [17, 0]
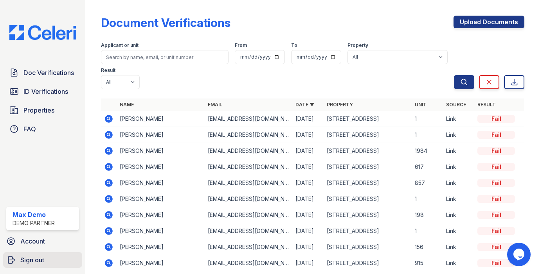
click at [51, 261] on link "Sign out" at bounding box center [42, 260] width 79 height 16
click at [47, 263] on link "Sign out" at bounding box center [42, 260] width 79 height 16
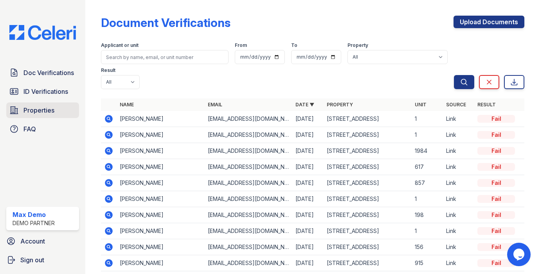
click at [41, 116] on link "Properties" at bounding box center [42, 111] width 73 height 16
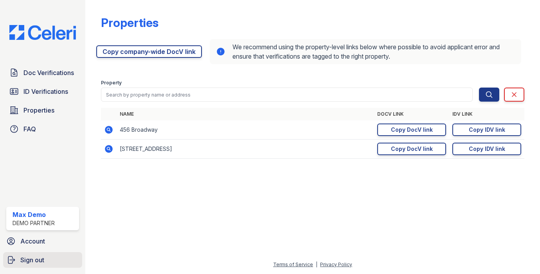
click at [30, 260] on span "Sign out" at bounding box center [32, 260] width 24 height 9
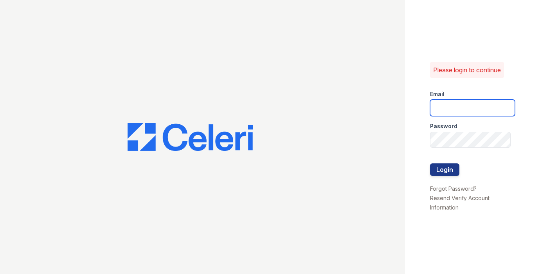
click at [451, 112] on input "email" at bounding box center [472, 108] width 85 height 16
type input "max@getceleri.com"
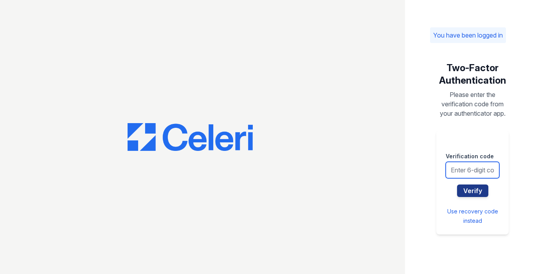
click at [469, 163] on input "text" at bounding box center [473, 170] width 54 height 16
type input "470394"
click at [457, 185] on button "Verify" at bounding box center [472, 191] width 31 height 13
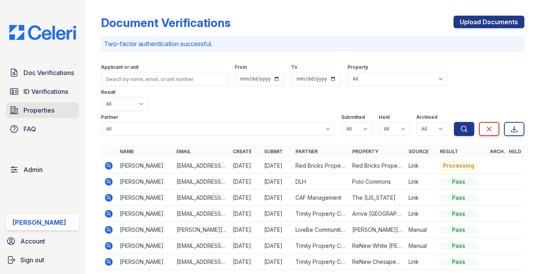
click at [46, 109] on span "Properties" at bounding box center [38, 110] width 31 height 9
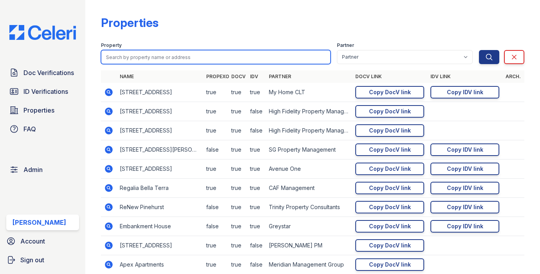
click at [161, 55] on input "search" at bounding box center [216, 57] width 230 height 14
type input "1"
type input "7 pines"
click at [479, 50] on button "Search" at bounding box center [489, 57] width 20 height 14
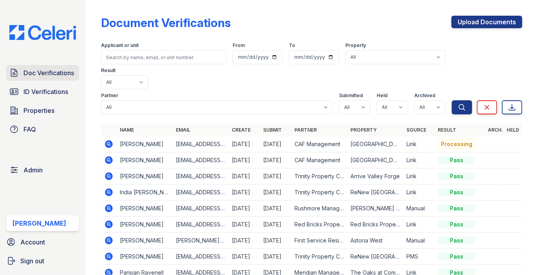
click at [76, 66] on link "Doc Verifications" at bounding box center [42, 73] width 73 height 16
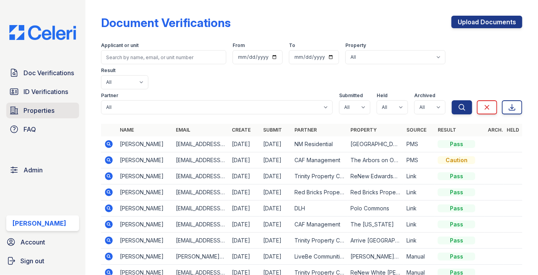
click at [38, 113] on span "Properties" at bounding box center [38, 110] width 31 height 9
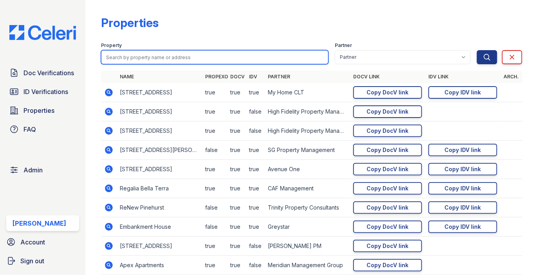
click at [182, 59] on input "search" at bounding box center [214, 57] width 227 height 14
type input "astoria"
click at [477, 50] on button "Search" at bounding box center [487, 57] width 20 height 14
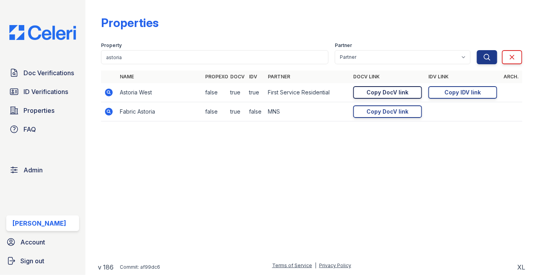
click at [390, 92] on div "Copy DocV link" at bounding box center [388, 92] width 42 height 8
click at [447, 92] on div "Copy IDV link" at bounding box center [463, 92] width 36 height 8
click at [56, 68] on span "Doc Verifications" at bounding box center [48, 72] width 50 height 9
